Goal: Transaction & Acquisition: Book appointment/travel/reservation

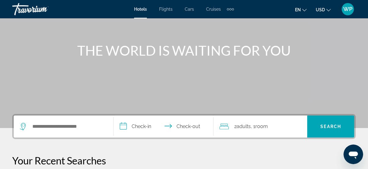
scroll to position [83, 0]
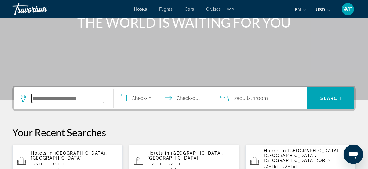
click at [84, 98] on input "Search widget" at bounding box center [68, 98] width 72 height 9
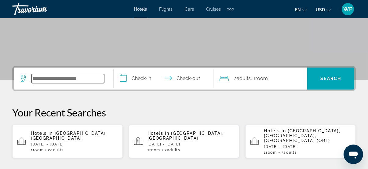
scroll to position [149, 0]
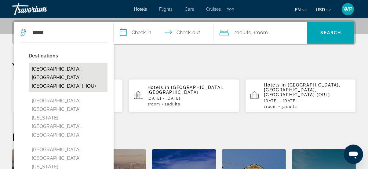
click at [79, 69] on button "[GEOGRAPHIC_DATA], [GEOGRAPHIC_DATA], [GEOGRAPHIC_DATA] (HOU)" at bounding box center [68, 77] width 79 height 29
type input "**********"
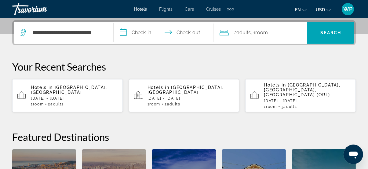
click at [148, 31] on input "**********" at bounding box center [165, 34] width 102 height 24
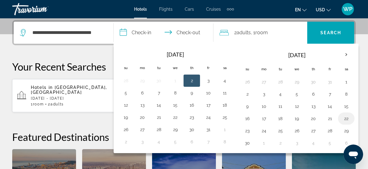
click at [342, 117] on button "22" at bounding box center [346, 118] width 10 height 9
click at [247, 132] on button "23" at bounding box center [247, 130] width 10 height 9
type input "**********"
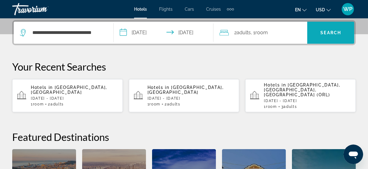
click at [323, 33] on span "Search" at bounding box center [330, 32] width 21 height 5
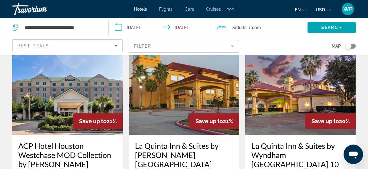
scroll to position [555, 0]
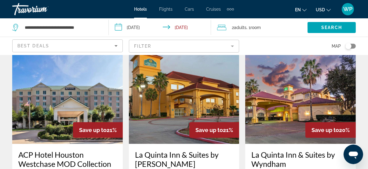
click at [87, 110] on img "Main content" at bounding box center [67, 95] width 110 height 98
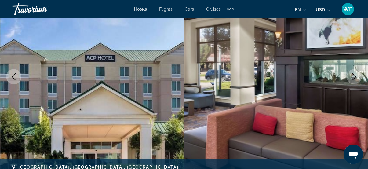
scroll to position [78, 0]
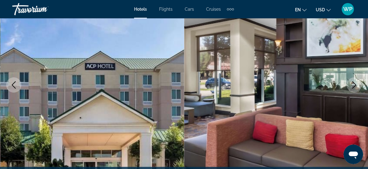
click at [352, 84] on icon "Next image" at bounding box center [353, 84] width 7 height 7
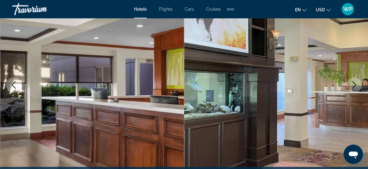
click at [351, 83] on icon "Next image" at bounding box center [353, 84] width 7 height 7
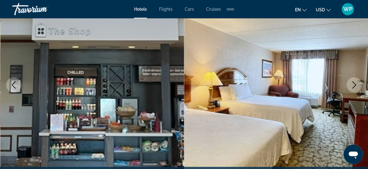
click at [351, 83] on icon "Next image" at bounding box center [353, 84] width 7 height 7
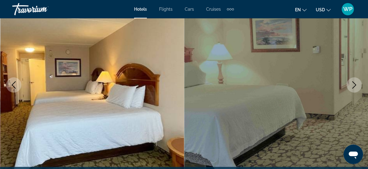
click at [351, 83] on icon "Next image" at bounding box center [353, 84] width 7 height 7
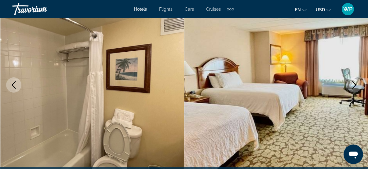
click at [353, 85] on icon "Next image" at bounding box center [353, 84] width 7 height 7
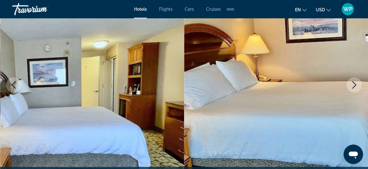
click at [353, 85] on icon "Next image" at bounding box center [353, 84] width 7 height 7
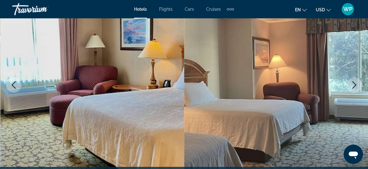
click at [353, 85] on icon "Next image" at bounding box center [353, 84] width 7 height 7
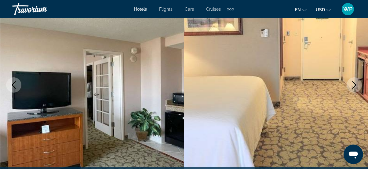
click at [353, 85] on icon "Next image" at bounding box center [353, 84] width 7 height 7
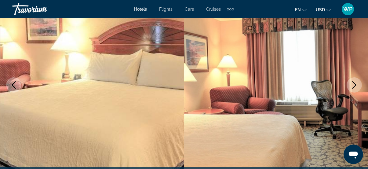
click at [353, 85] on icon "Next image" at bounding box center [353, 84] width 7 height 7
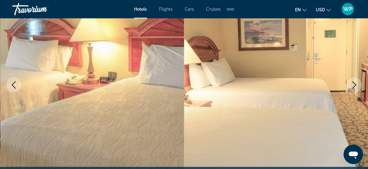
click at [353, 85] on icon "Next image" at bounding box center [353, 84] width 7 height 7
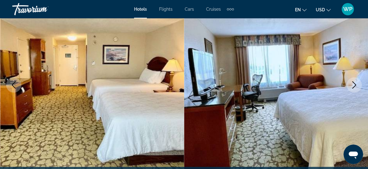
click at [353, 85] on icon "Next image" at bounding box center [353, 84] width 7 height 7
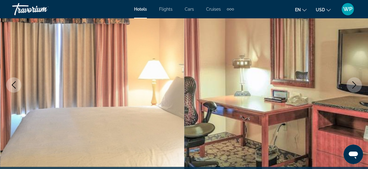
click at [353, 85] on icon "Next image" at bounding box center [353, 84] width 7 height 7
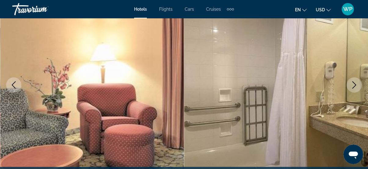
click at [353, 85] on icon "Next image" at bounding box center [353, 84] width 7 height 7
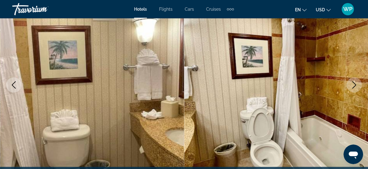
click at [353, 85] on icon "Next image" at bounding box center [353, 84] width 7 height 7
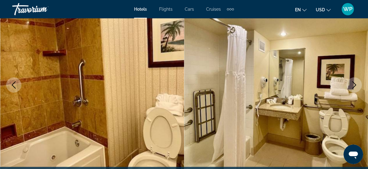
click at [353, 85] on icon "Next image" at bounding box center [353, 84] width 7 height 7
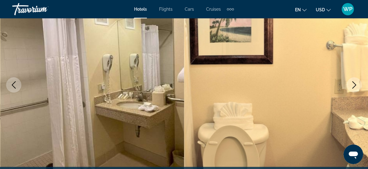
click at [353, 85] on icon "Next image" at bounding box center [353, 84] width 7 height 7
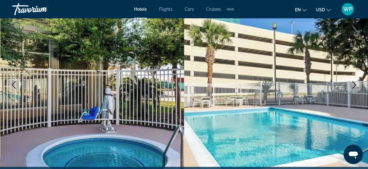
click at [353, 85] on icon "Next image" at bounding box center [353, 84] width 7 height 7
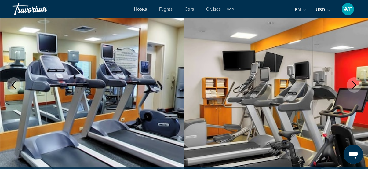
click at [353, 85] on icon "Next image" at bounding box center [353, 84] width 7 height 7
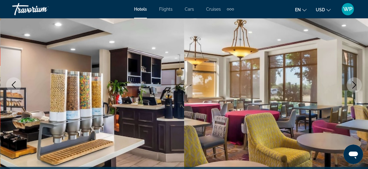
click at [357, 80] on button "Next image" at bounding box center [353, 84] width 15 height 15
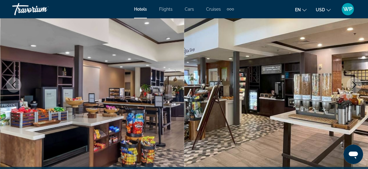
click at [352, 85] on icon "Next image" at bounding box center [353, 84] width 7 height 7
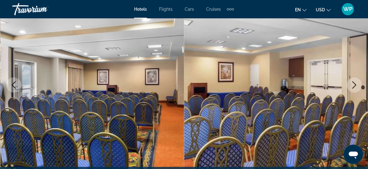
click at [352, 85] on icon "Next image" at bounding box center [353, 84] width 7 height 7
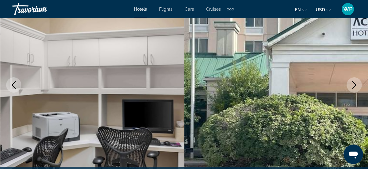
click at [352, 85] on icon "Next image" at bounding box center [353, 84] width 7 height 7
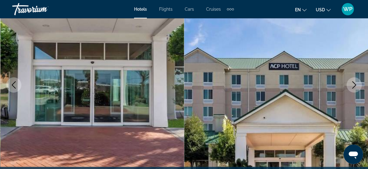
click at [352, 85] on icon "Next image" at bounding box center [353, 84] width 7 height 7
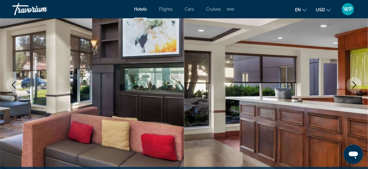
click at [352, 85] on icon "Next image" at bounding box center [353, 84] width 7 height 7
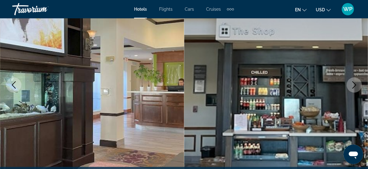
click at [352, 85] on icon "Next image" at bounding box center [353, 84] width 7 height 7
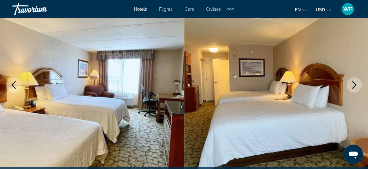
click at [352, 85] on icon "Next image" at bounding box center [353, 84] width 7 height 7
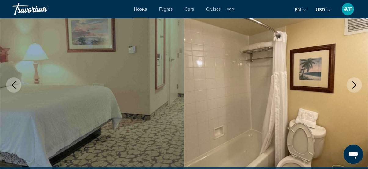
click at [352, 85] on icon "Next image" at bounding box center [353, 84] width 7 height 7
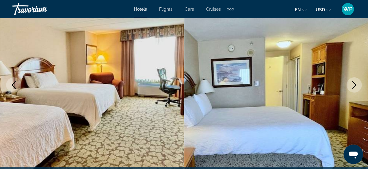
click at [352, 85] on icon "Next image" at bounding box center [353, 84] width 7 height 7
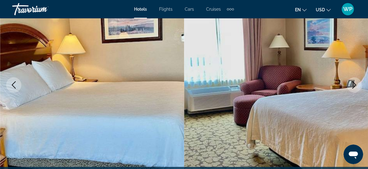
click at [352, 85] on icon "Next image" at bounding box center [353, 84] width 7 height 7
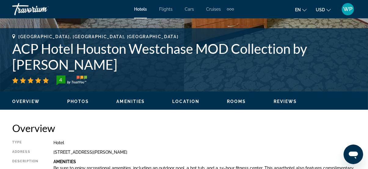
scroll to position [300, 0]
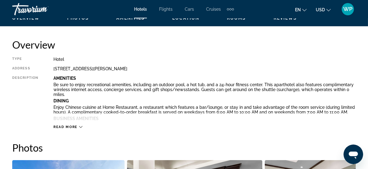
click at [73, 126] on span "Read more" at bounding box center [65, 127] width 24 height 4
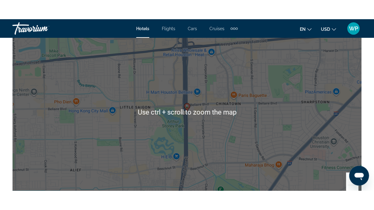
scroll to position [1022, 0]
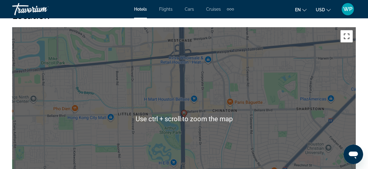
click at [345, 31] on button "Toggle fullscreen view" at bounding box center [346, 36] width 12 height 12
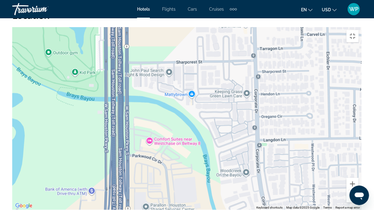
drag, startPoint x: 235, startPoint y: 141, endPoint x: 328, endPoint y: 65, distance: 119.9
click at [328, 65] on div "To activate drag with keyboard, press Alt + Enter. Once in keyboard drag state,…" at bounding box center [186, 118] width 349 height 183
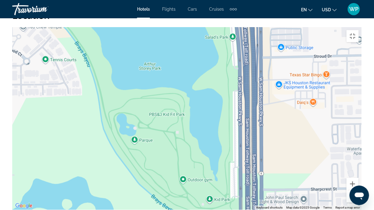
drag, startPoint x: 170, startPoint y: 42, endPoint x: 304, endPoint y: 168, distance: 184.6
click at [304, 168] on div "Main content" at bounding box center [186, 118] width 349 height 183
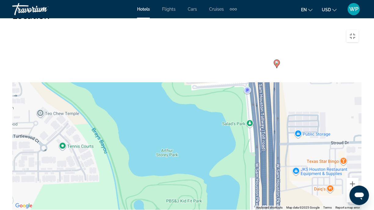
drag, startPoint x: 216, startPoint y: 78, endPoint x: 240, endPoint y: 194, distance: 118.3
click at [240, 168] on div "To activate drag with keyboard, press Alt + Enter. Once in keyboard drag state,…" at bounding box center [186, 118] width 349 height 183
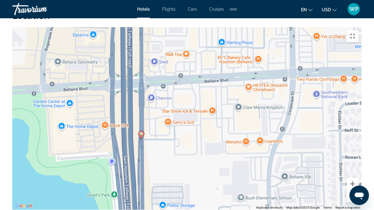
drag, startPoint x: 296, startPoint y: 112, endPoint x: 149, endPoint y: 149, distance: 151.4
click at [149, 149] on div "To activate drag with keyboard, press Alt + Enter. Once in keyboard drag state,…" at bounding box center [186, 118] width 349 height 183
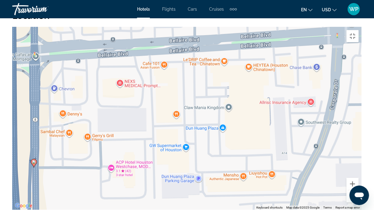
drag, startPoint x: 207, startPoint y: 112, endPoint x: 142, endPoint y: 170, distance: 87.1
click at [142, 168] on div "To activate drag with keyboard, press Alt + Enter. Once in keyboard drag state,…" at bounding box center [186, 118] width 349 height 183
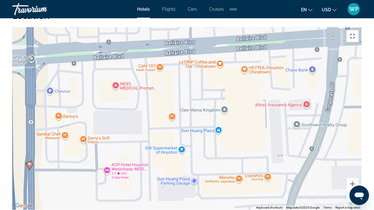
click at [129, 155] on div "To activate drag with keyboard, press Alt + Enter. Once in keyboard drag state,…" at bounding box center [186, 118] width 349 height 183
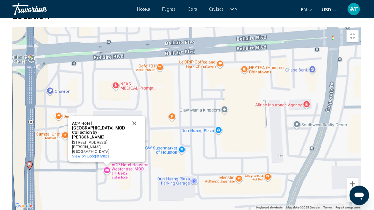
click at [98, 154] on span "View on Google Maps" at bounding box center [91, 156] width 38 height 5
